Goal: Check status: Check status

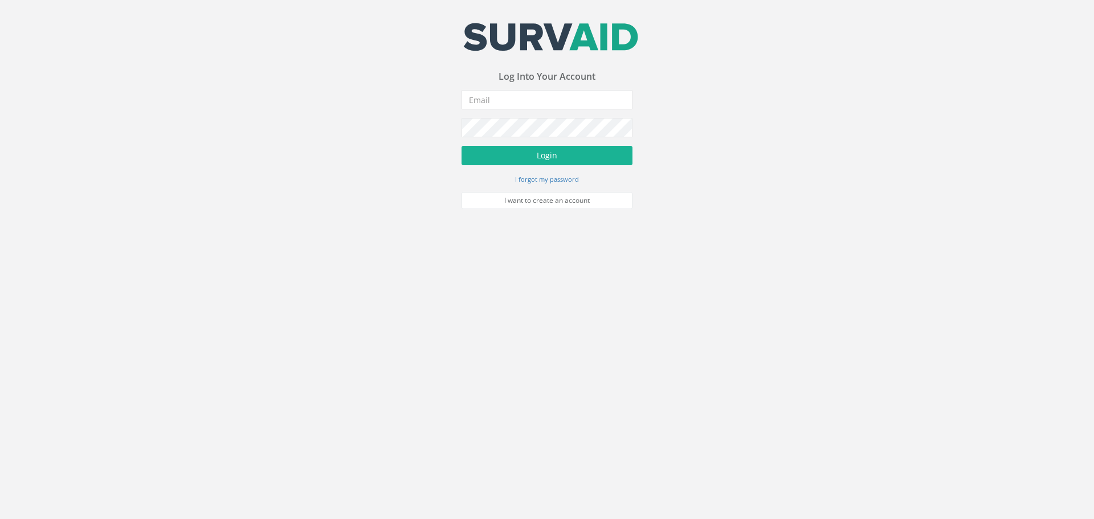
click at [524, 108] on input "email" at bounding box center [547, 99] width 171 height 19
type input "[PERSON_NAME][EMAIL_ADDRESS][DOMAIN_NAME]"
click at [462, 146] on button "Login" at bounding box center [547, 155] width 171 height 19
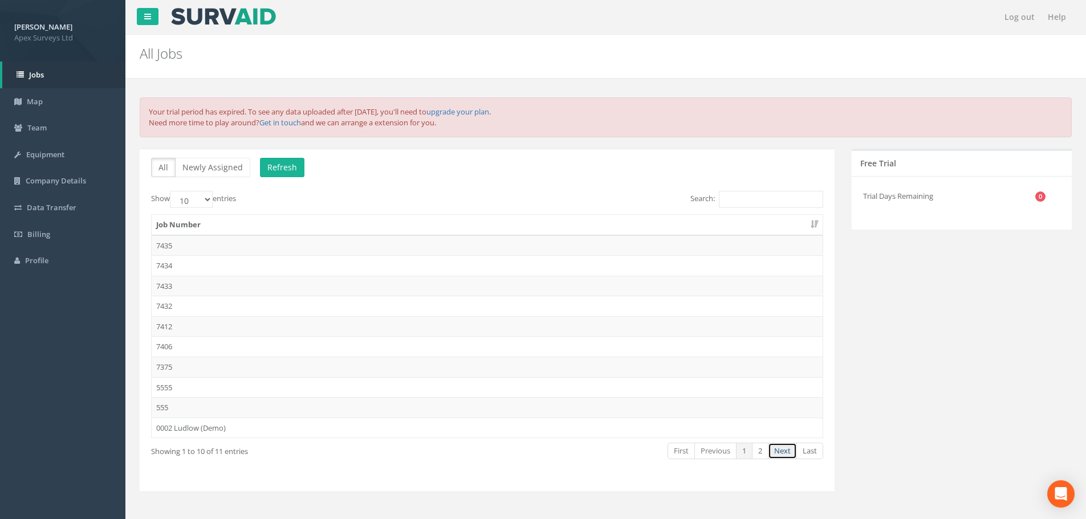
click at [772, 448] on link "Next" at bounding box center [782, 451] width 29 height 17
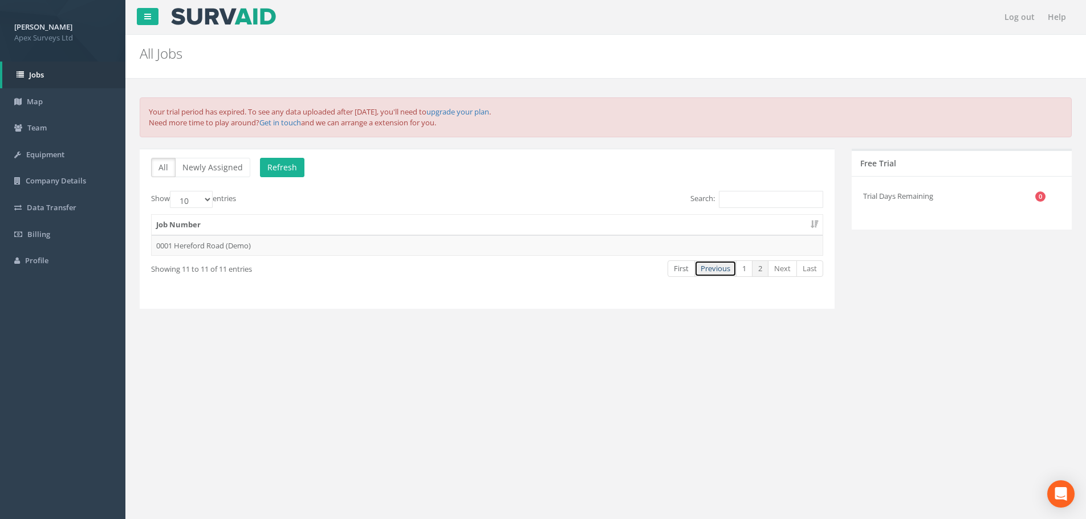
click at [732, 274] on link "Previous" at bounding box center [715, 268] width 42 height 17
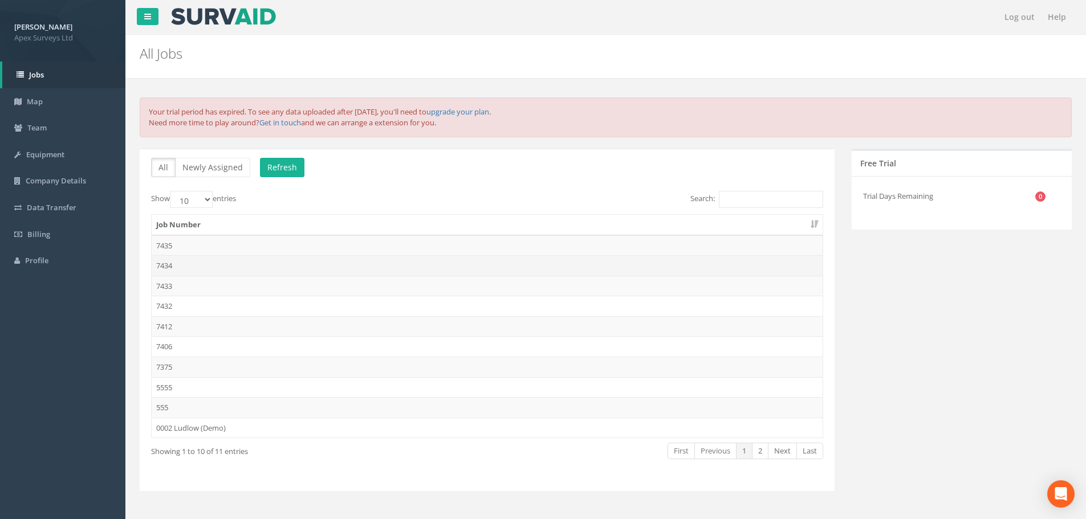
click at [264, 262] on td "7434" at bounding box center [487, 265] width 671 height 21
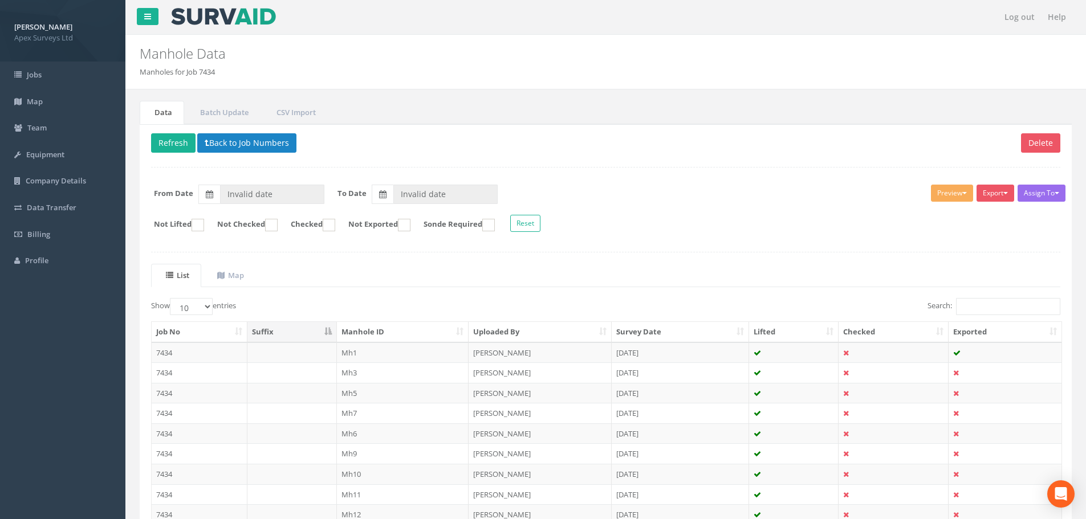
type input "01/09/2025"
type input "05/09/2025"
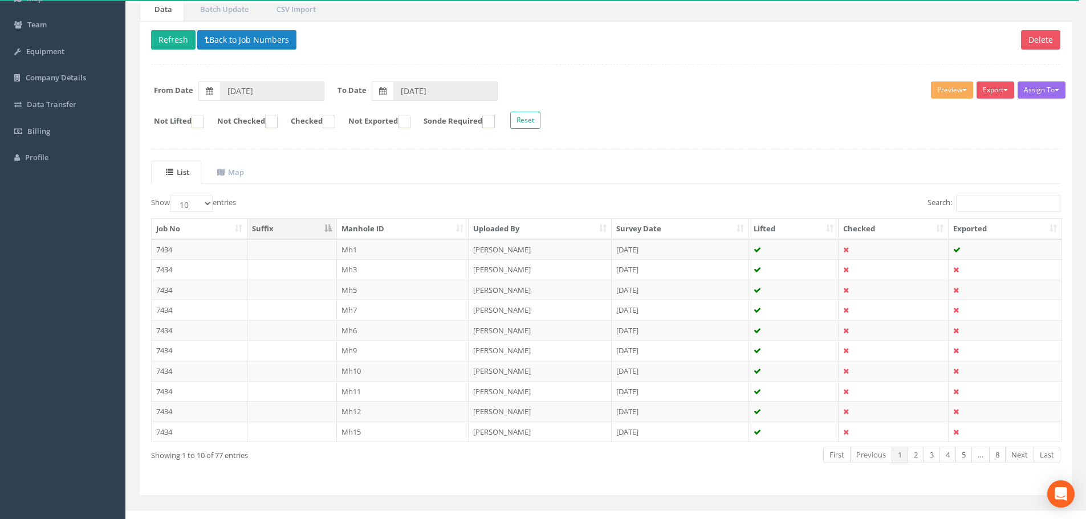
scroll to position [116, 0]
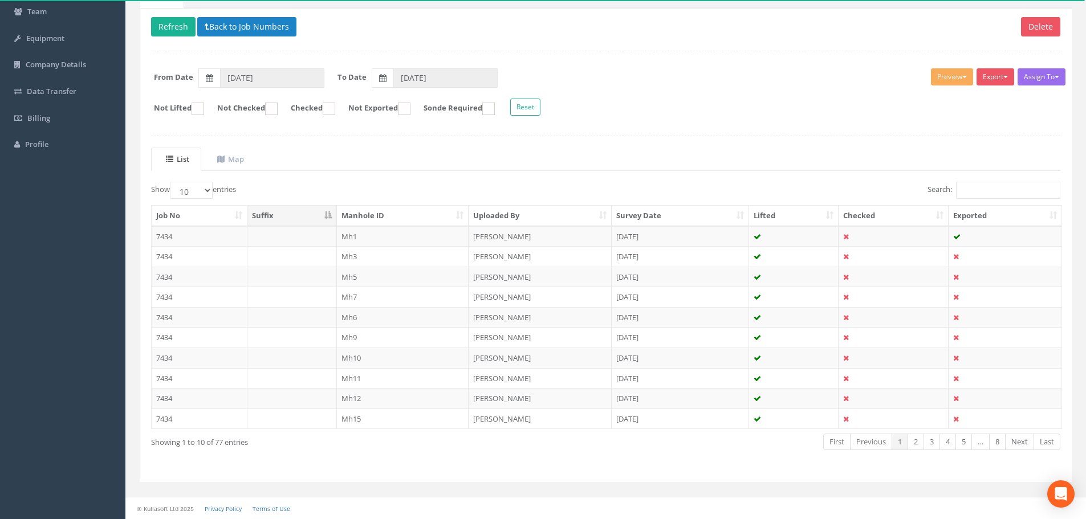
click at [750, 123] on div "Assign To No Companies Added Export Heathrow United Utilities SurvAid IC SurvAi…" at bounding box center [605, 94] width 926 height 62
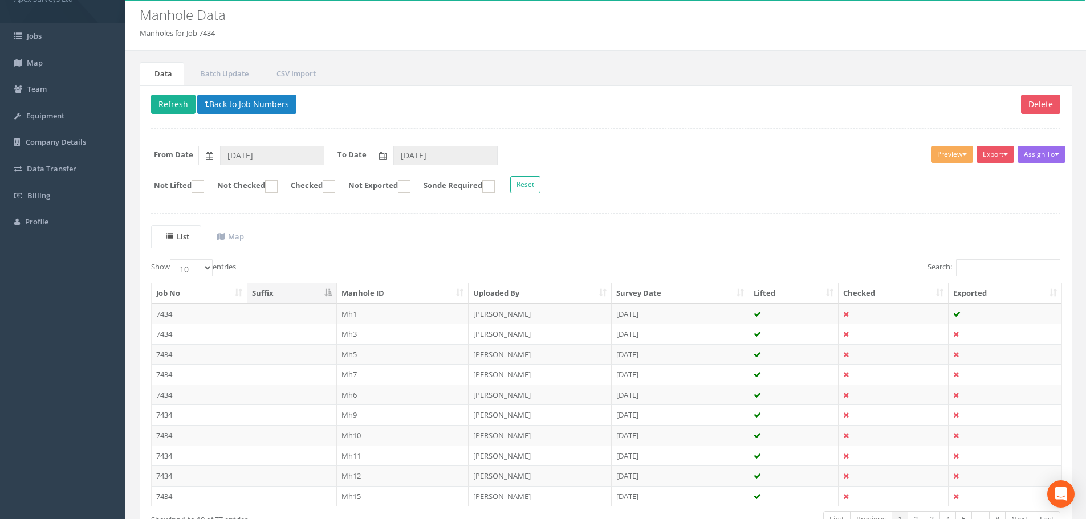
scroll to position [0, 0]
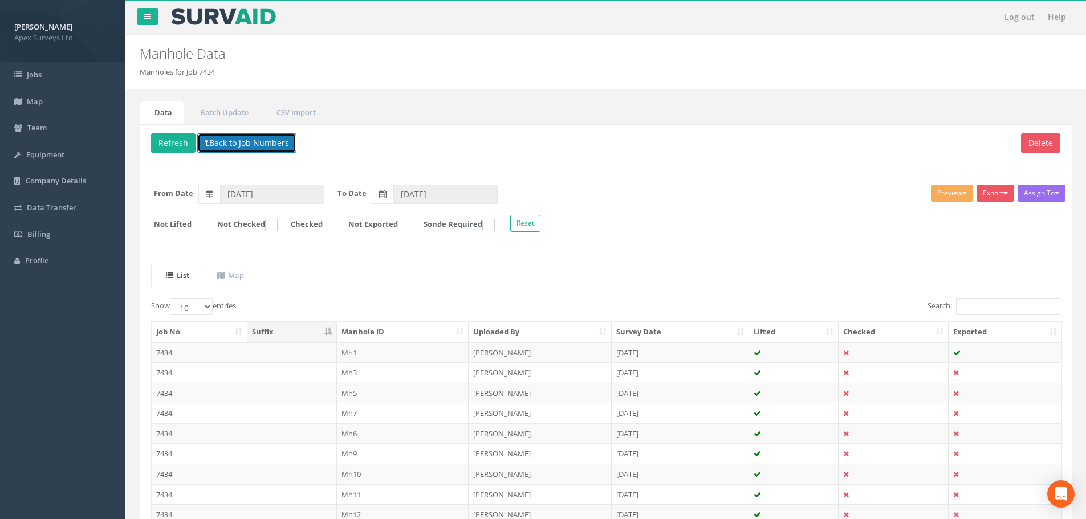
click at [242, 141] on button "Back to Job Numbers" at bounding box center [246, 142] width 99 height 19
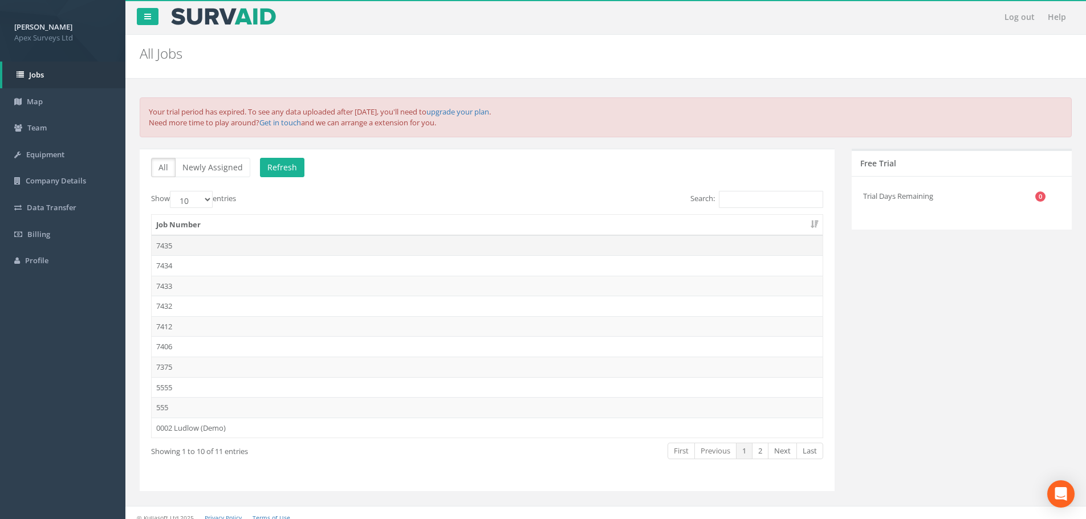
click at [190, 250] on td "7435" at bounding box center [487, 245] width 671 height 21
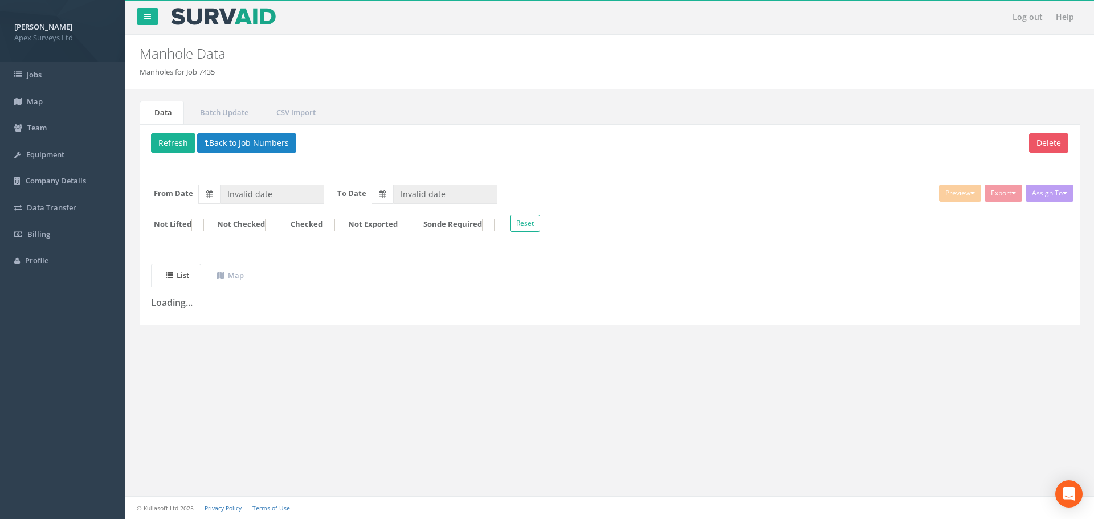
type input "04/09/2025"
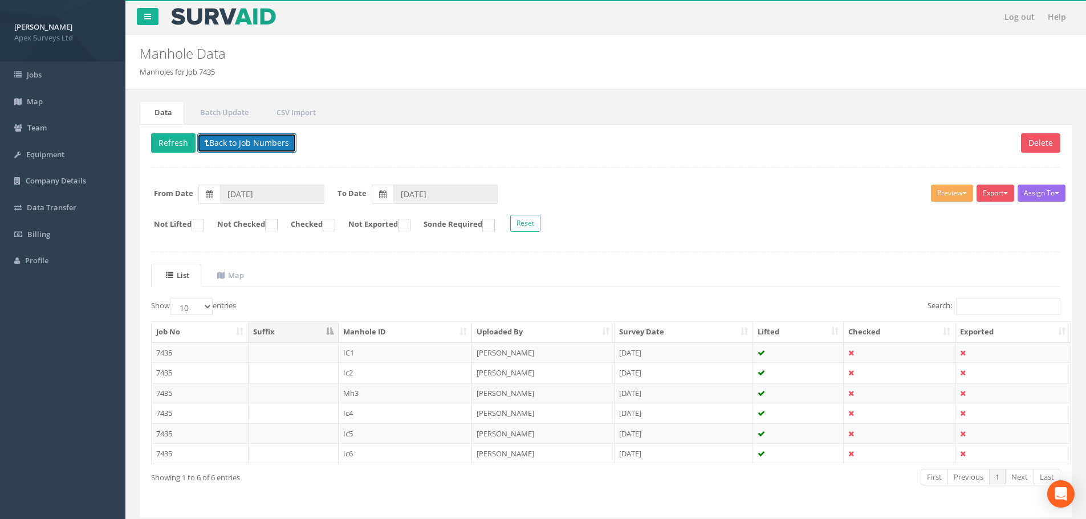
click at [214, 136] on button "Back to Job Numbers" at bounding box center [246, 142] width 99 height 19
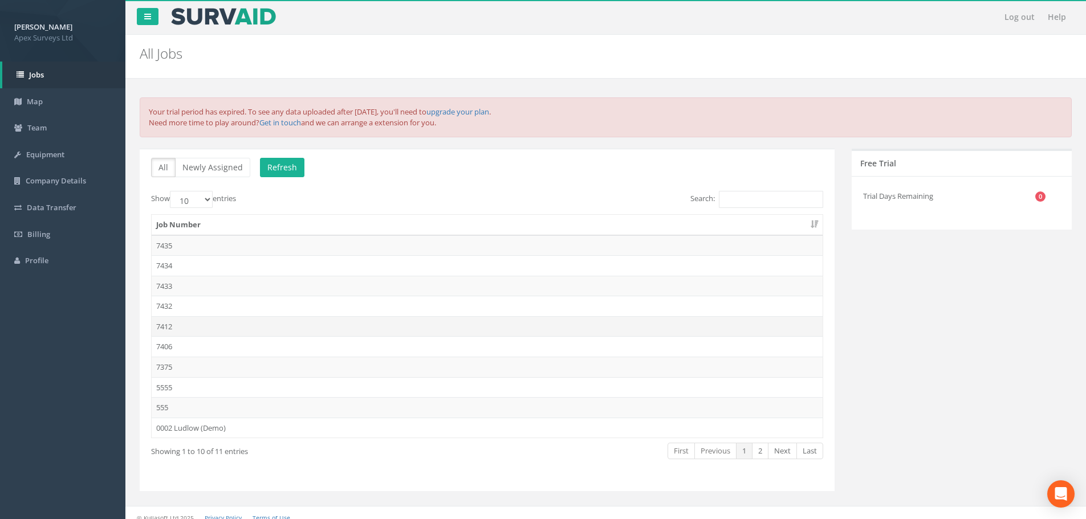
click at [183, 322] on td "7412" at bounding box center [487, 326] width 671 height 21
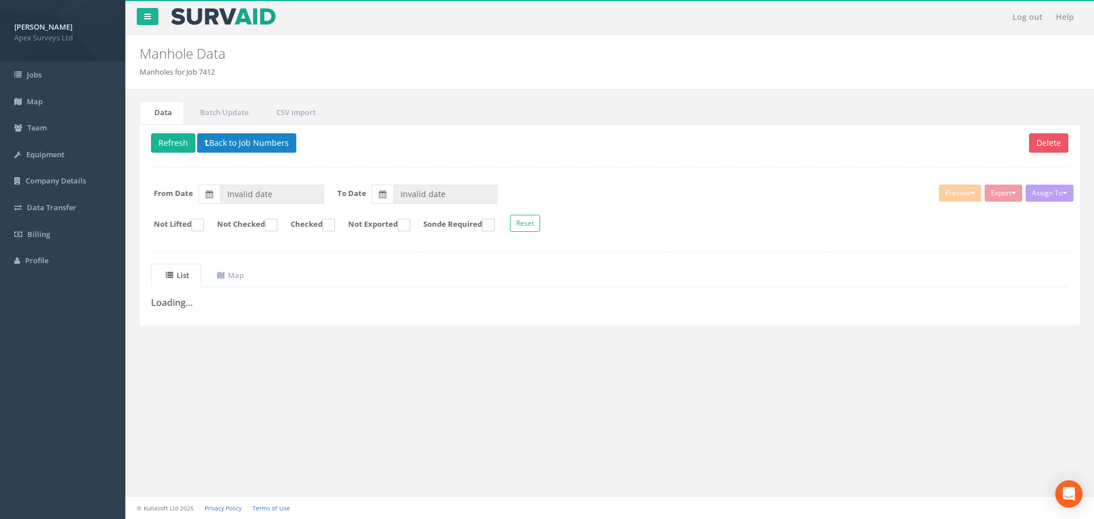
type input "27/08/2025"
type input "28/08/2025"
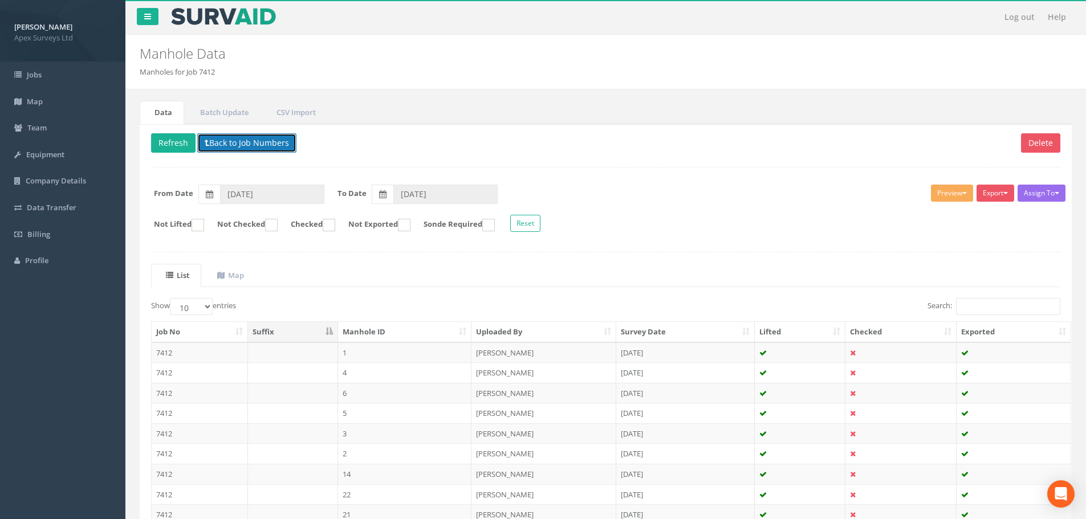
click at [226, 141] on button "Back to Job Numbers" at bounding box center [246, 142] width 99 height 19
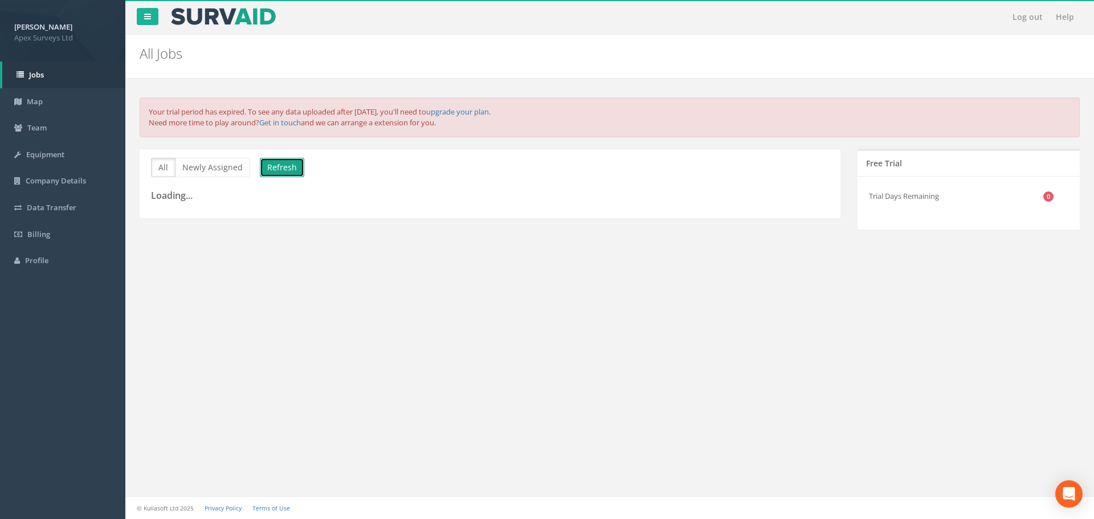
click at [290, 169] on button "Refresh" at bounding box center [282, 167] width 44 height 19
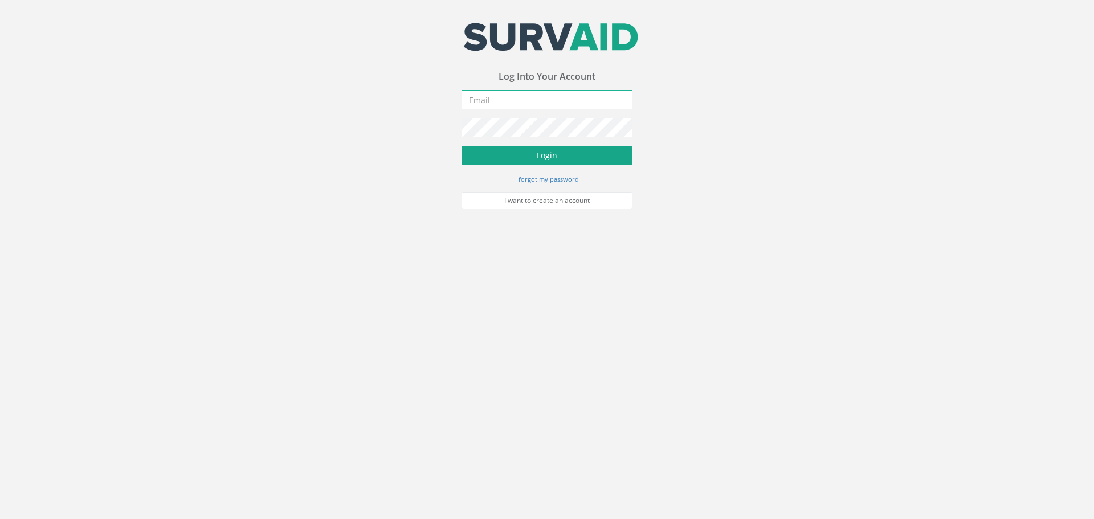
type input "[PERSON_NAME][EMAIL_ADDRESS][DOMAIN_NAME]"
click at [594, 160] on button "Login" at bounding box center [547, 155] width 171 height 19
type input "[PERSON_NAME][EMAIL_ADDRESS][DOMAIN_NAME]"
click at [597, 155] on button "Login" at bounding box center [547, 155] width 171 height 19
